Goal: Find specific page/section: Find specific page/section

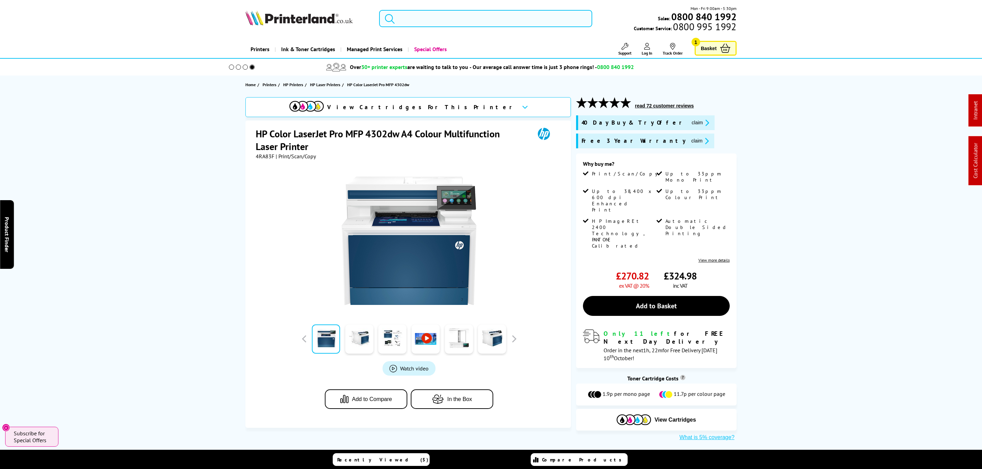
click at [458, 14] on input "search" at bounding box center [485, 18] width 213 height 17
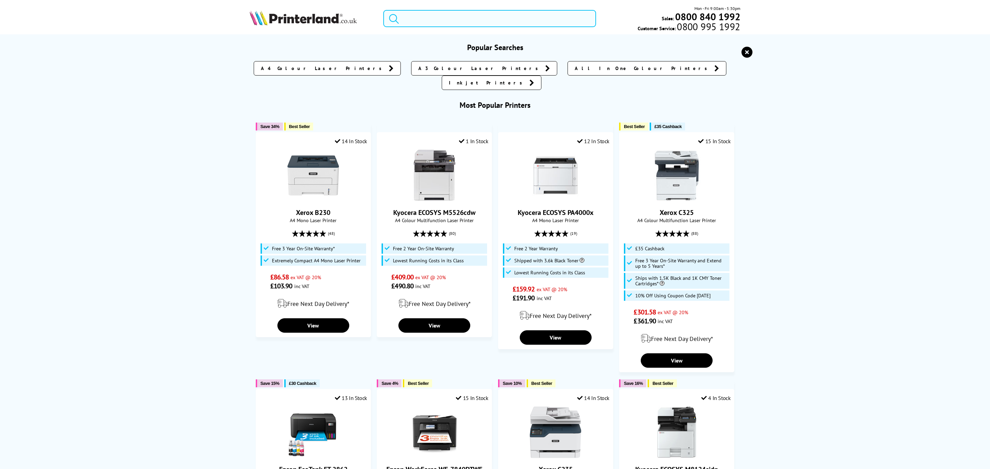
paste input "2Z606F"
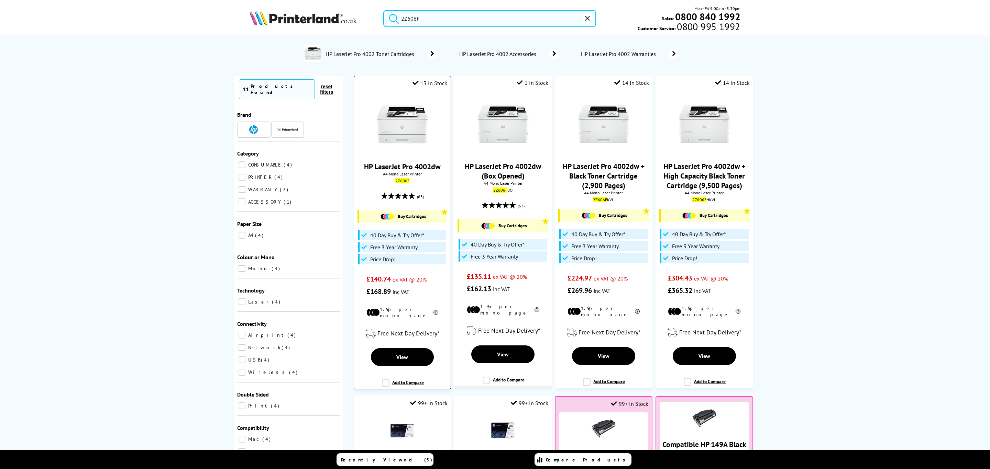
type input "2Z606F"
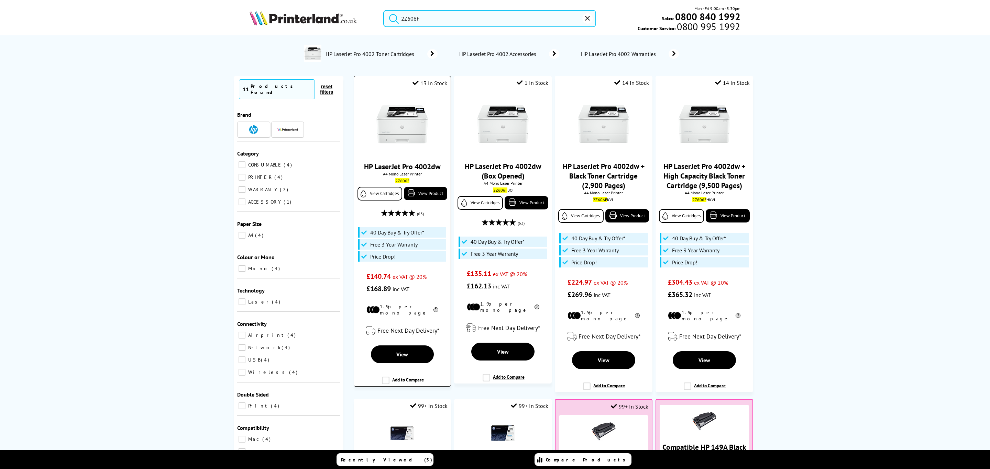
click at [407, 126] on img at bounding box center [402, 125] width 52 height 52
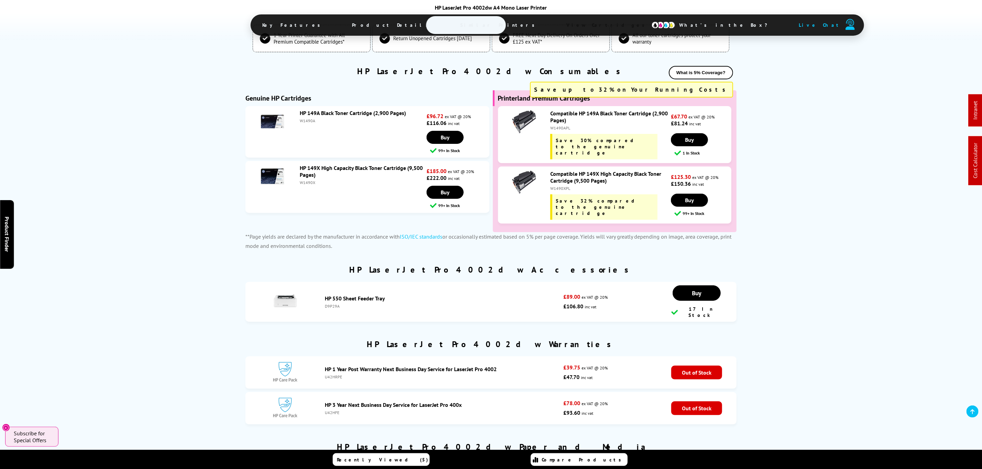
scroll to position [516, 0]
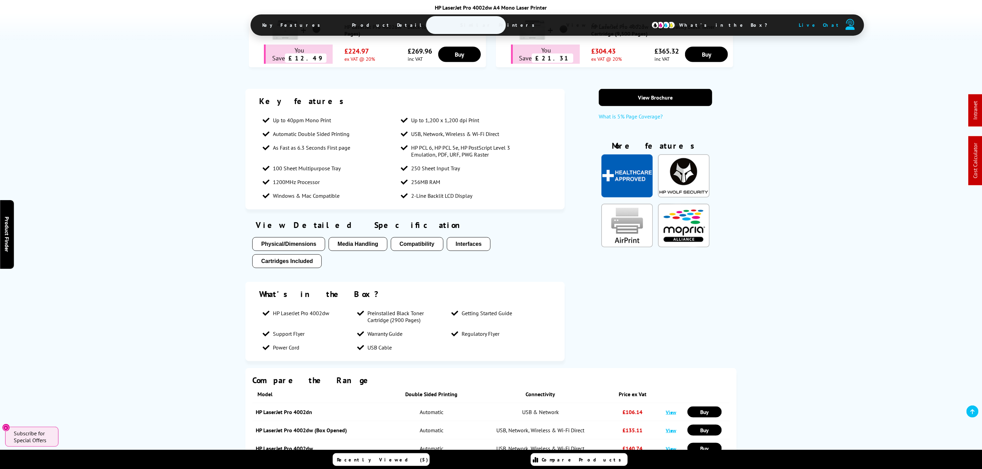
drag, startPoint x: 202, startPoint y: 266, endPoint x: 141, endPoint y: 98, distance: 179.0
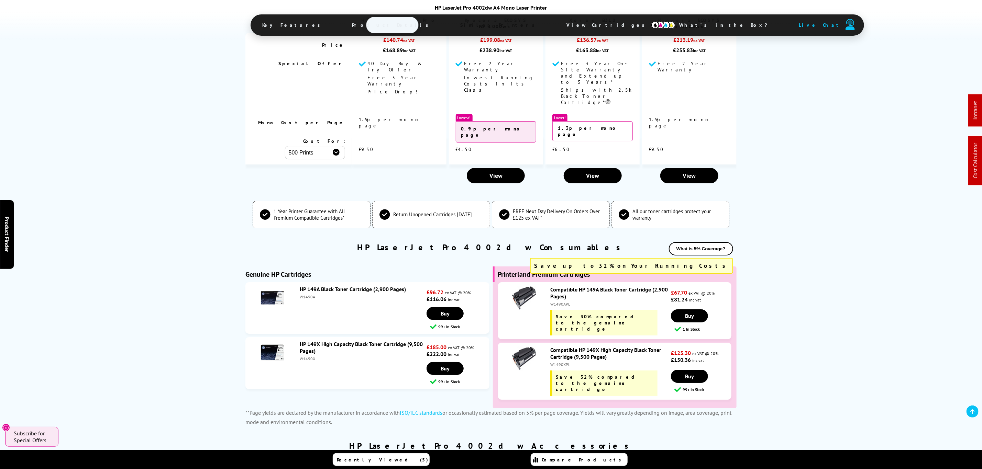
scroll to position [0, 0]
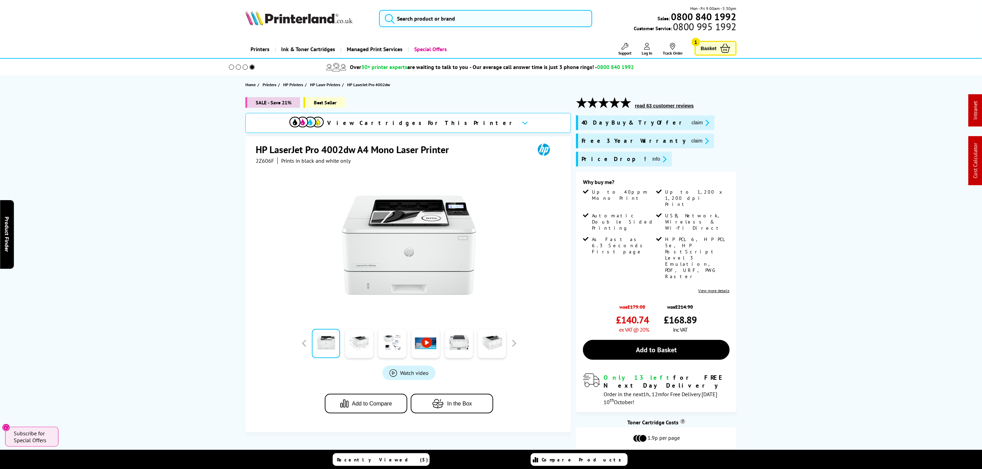
drag, startPoint x: 741, startPoint y: 252, endPoint x: 787, endPoint y: 67, distance: 190.2
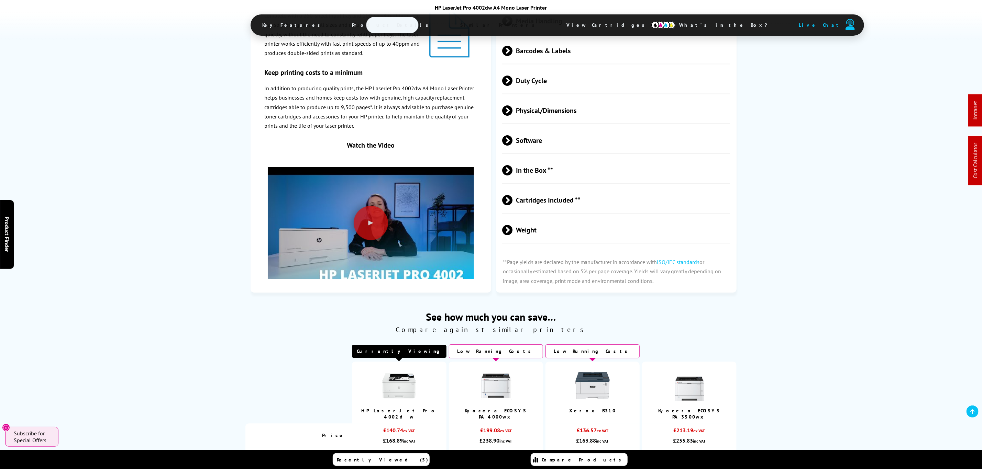
scroll to position [1134, 0]
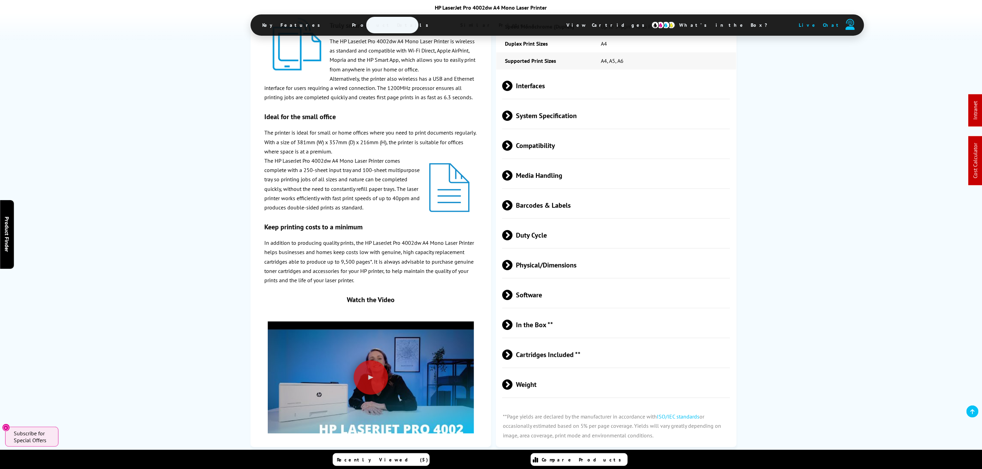
click at [540, 252] on span "Physical/Dimensions" at bounding box center [616, 265] width 228 height 26
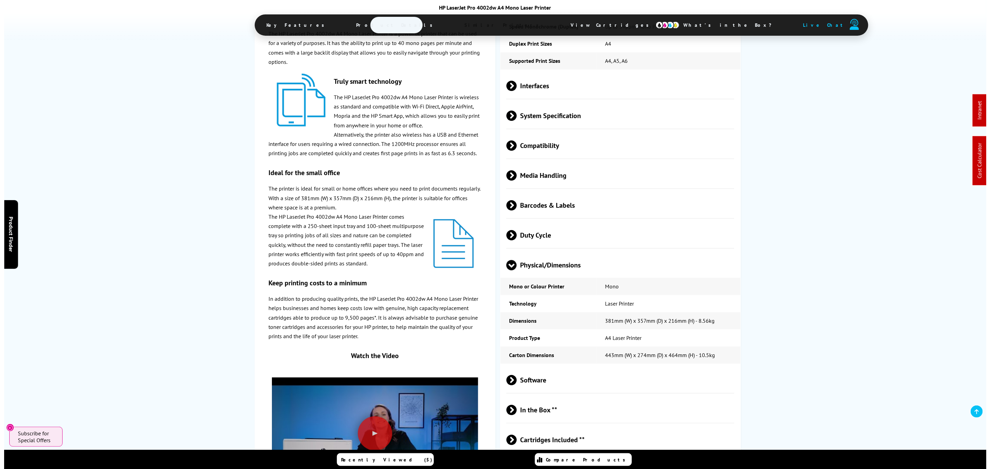
scroll to position [0, 0]
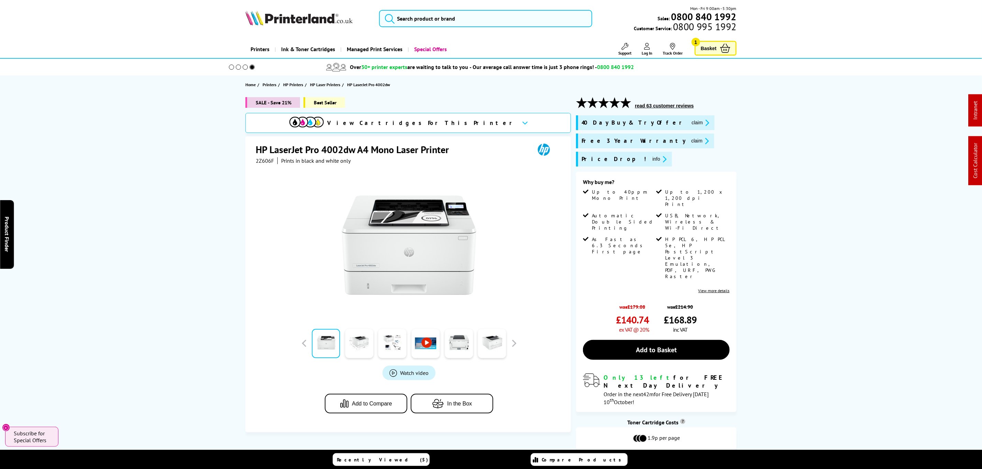
drag, startPoint x: 115, startPoint y: 282, endPoint x: 142, endPoint y: 7, distance: 277.3
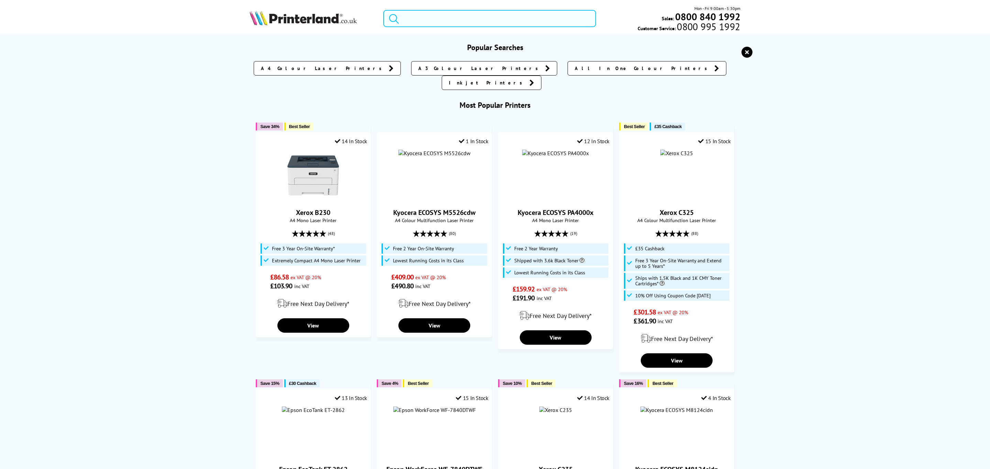
click at [480, 13] on input "search" at bounding box center [489, 18] width 213 height 17
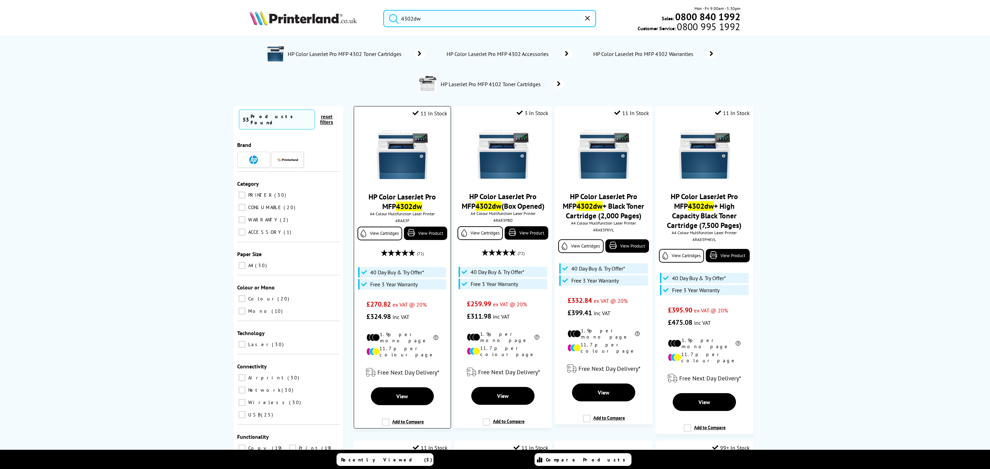
type input "4302dw"
click at [407, 158] on img at bounding box center [402, 155] width 52 height 52
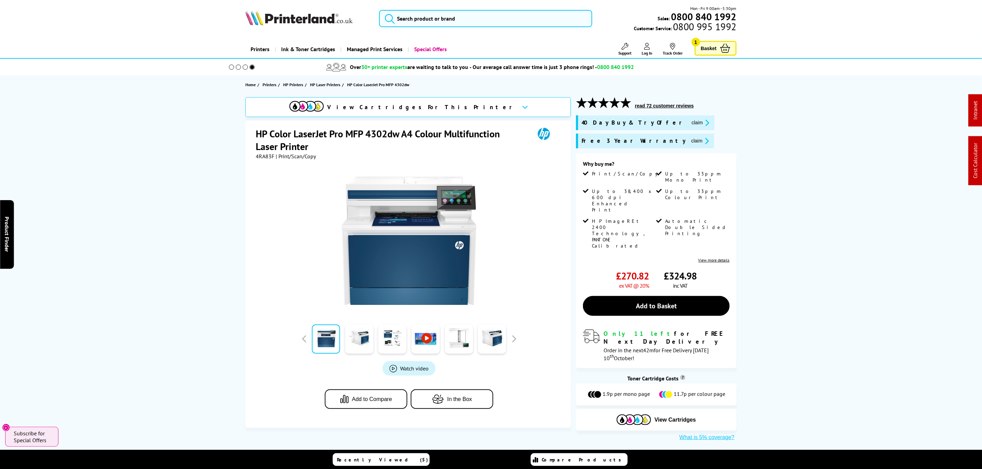
drag, startPoint x: 240, startPoint y: 296, endPoint x: 202, endPoint y: 65, distance: 233.5
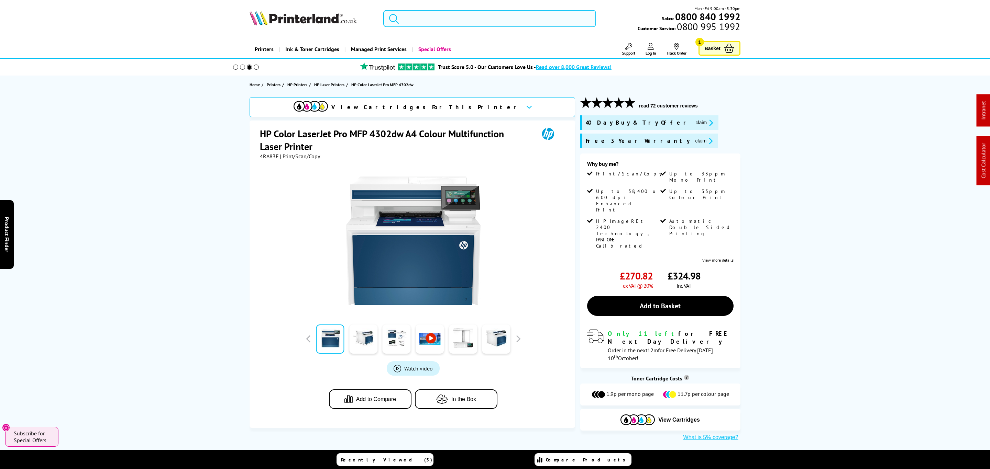
click at [426, 23] on input "search" at bounding box center [489, 18] width 213 height 17
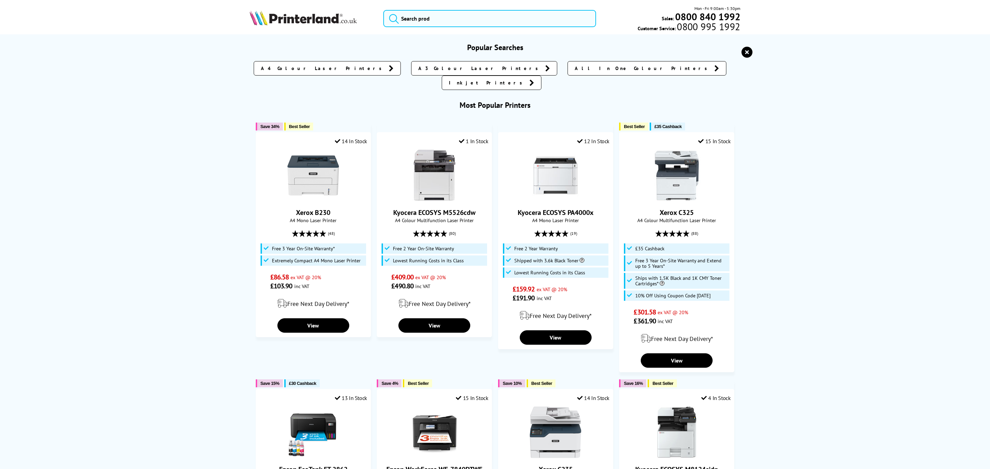
click at [741, 54] on icon "reset" at bounding box center [746, 52] width 11 height 11
